Goal: Information Seeking & Learning: Learn about a topic

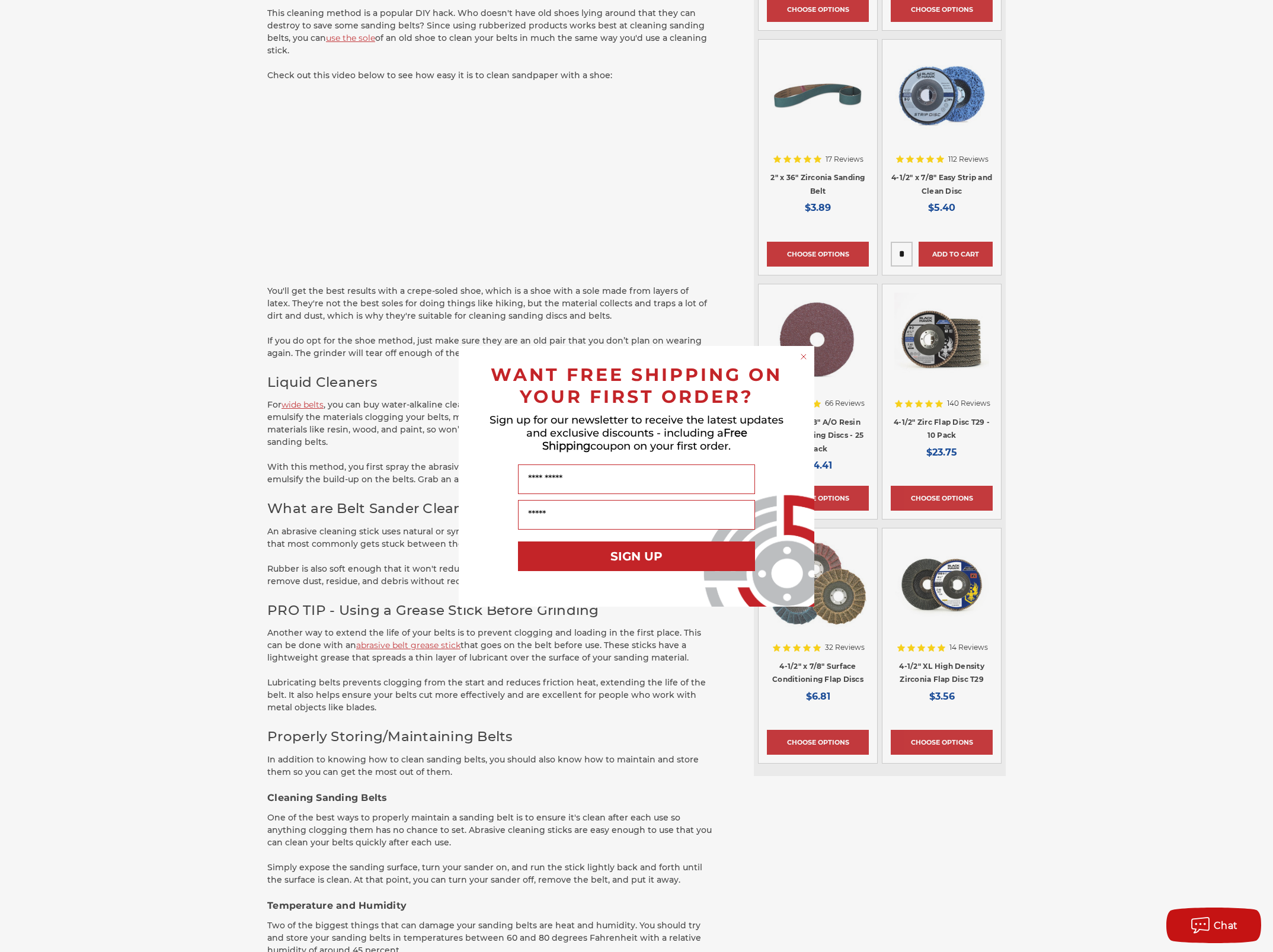
click at [804, 358] on circle "Close dialog" at bounding box center [804, 357] width 11 height 11
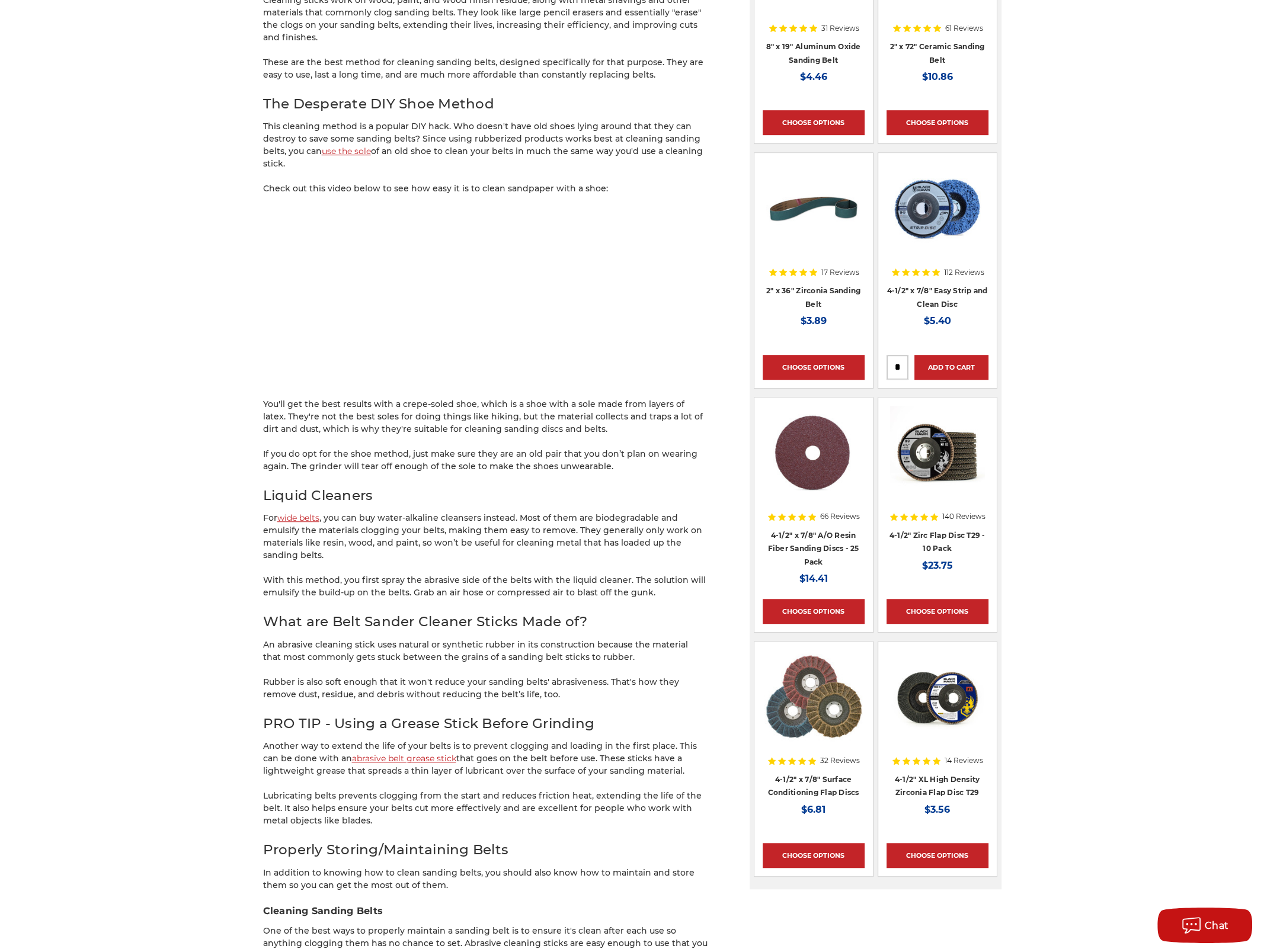
scroll to position [948, 0]
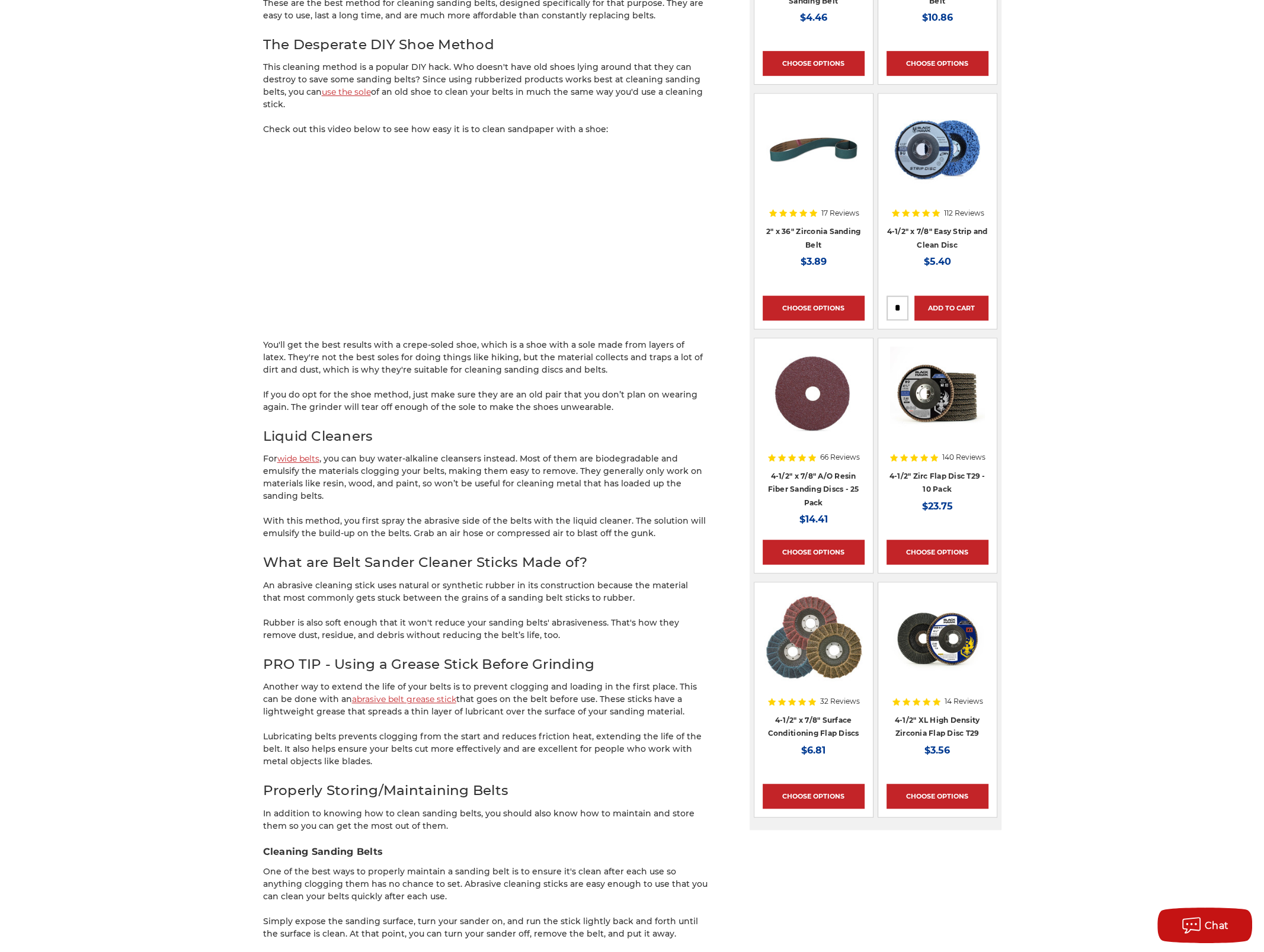
click at [380, 694] on link "abrasive belt grease stick" at bounding box center [404, 699] width 104 height 11
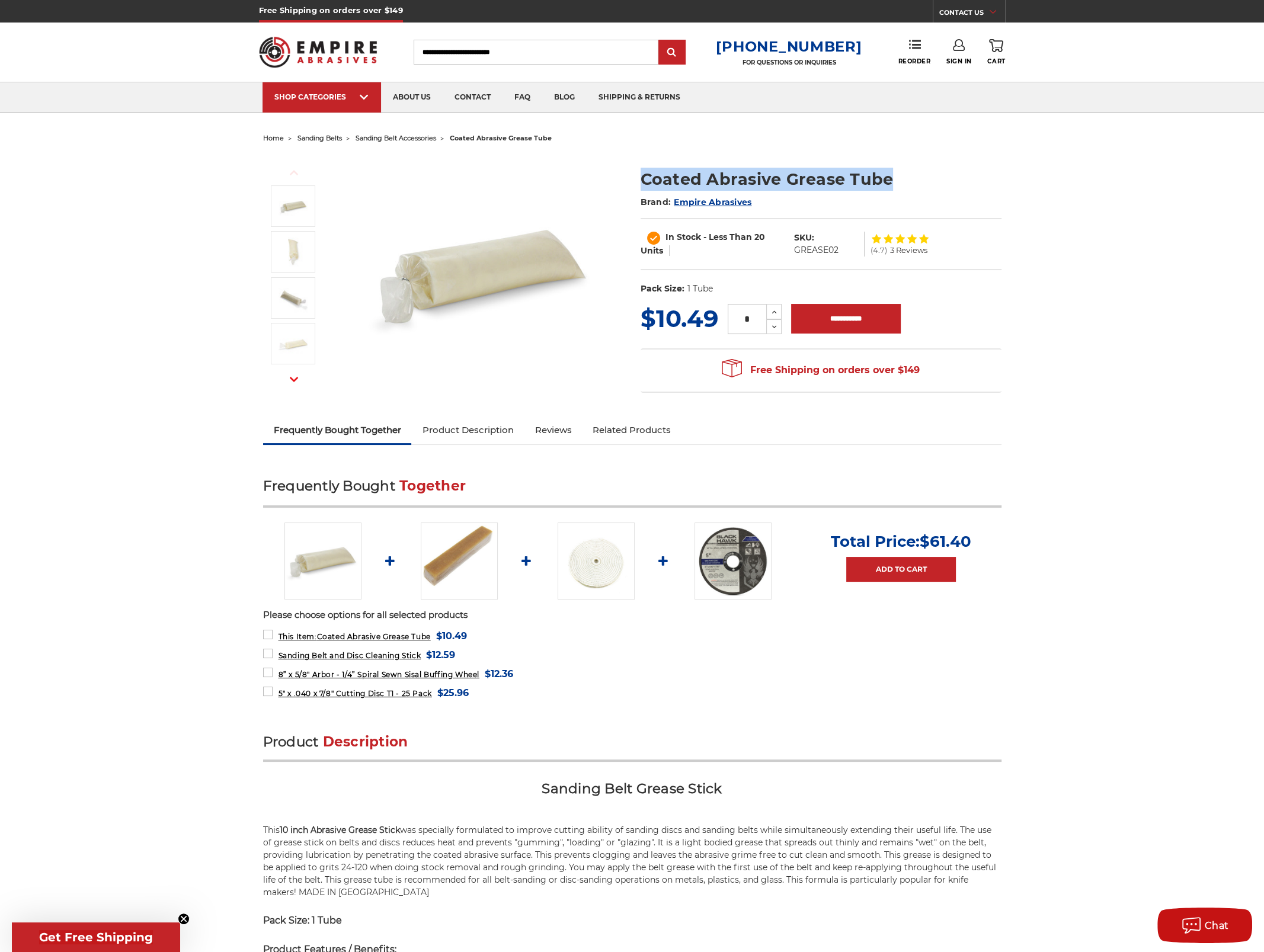
drag, startPoint x: 635, startPoint y: 180, endPoint x: 932, endPoint y: 170, distance: 297.2
click at [932, 170] on section "Coated Abrasive Grease Tube Brand: Empire Abrasives In Stock - Less Than 20 Uni…" at bounding box center [820, 228] width 377 height 146
copy h1 "Coated Abrasive Grease Tube"
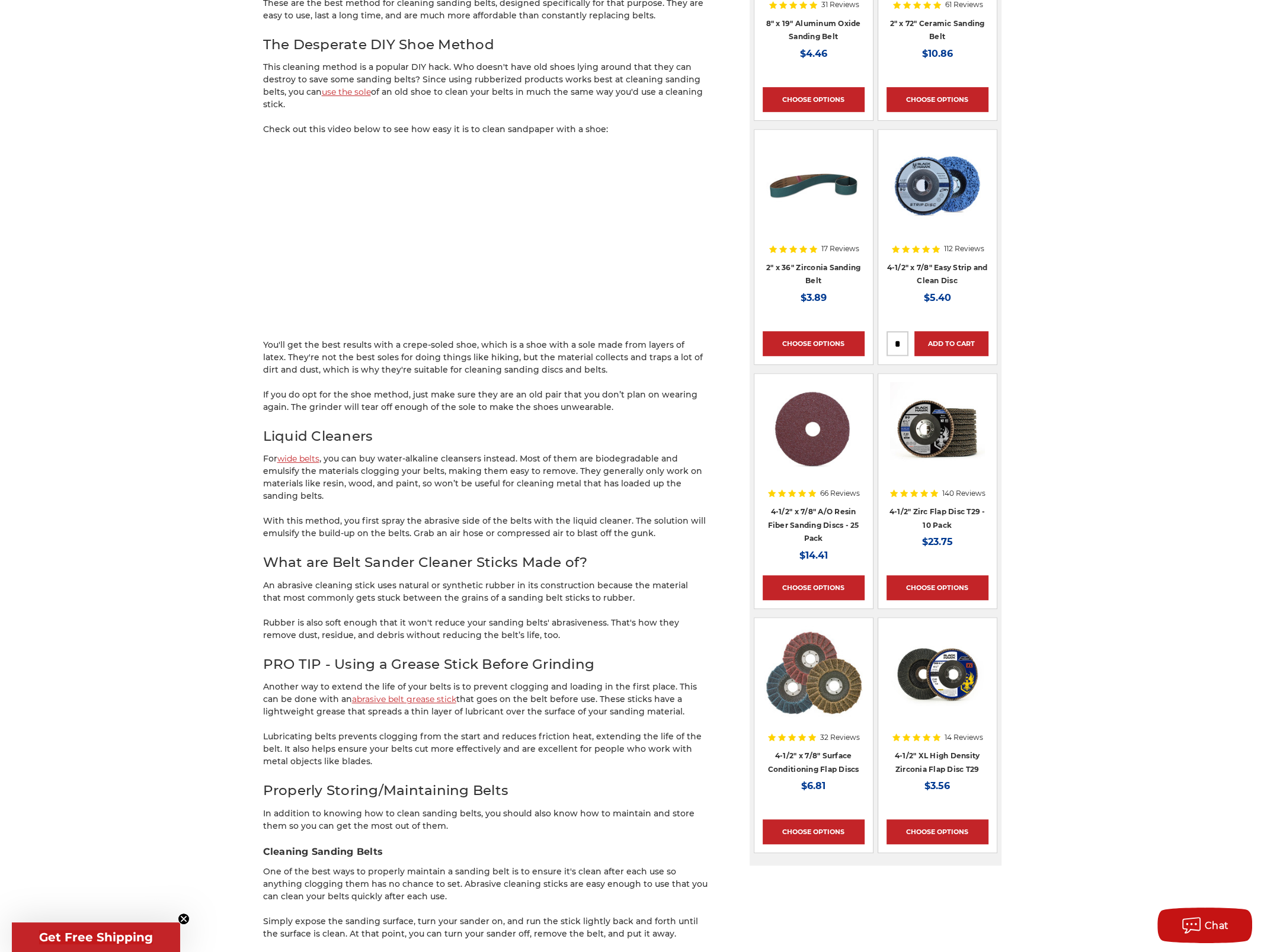
drag, startPoint x: 329, startPoint y: 674, endPoint x: 438, endPoint y: 676, distance: 109.0
click at [438, 681] on p "Another way to extend the life of your belts is to prevent clogging and loading…" at bounding box center [485, 700] width 444 height 37
copy p "abrasive belt grease stick"
